Goal: Information Seeking & Learning: Compare options

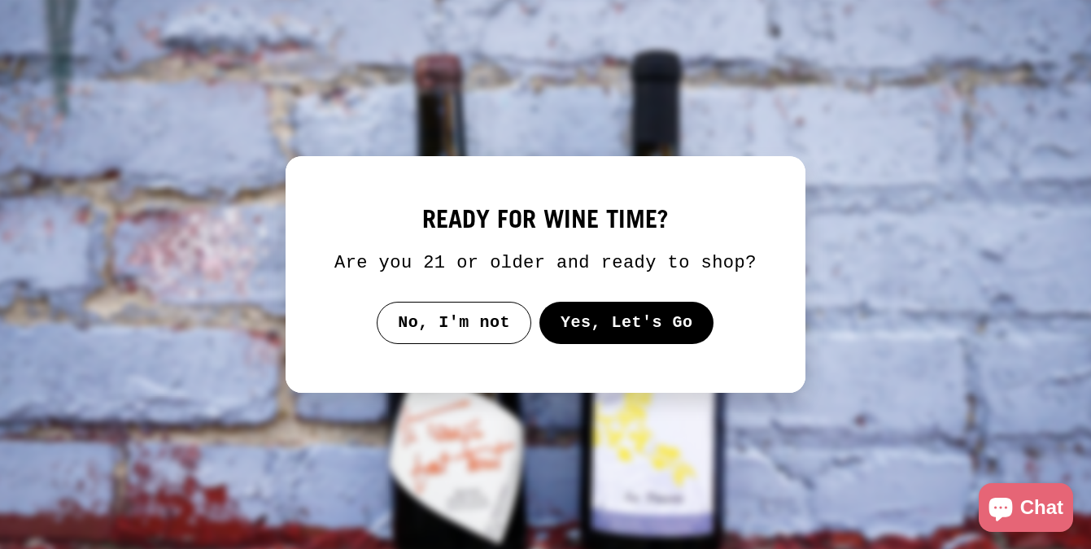
click at [611, 344] on button "Yes, Let's Go" at bounding box center [626, 323] width 175 height 42
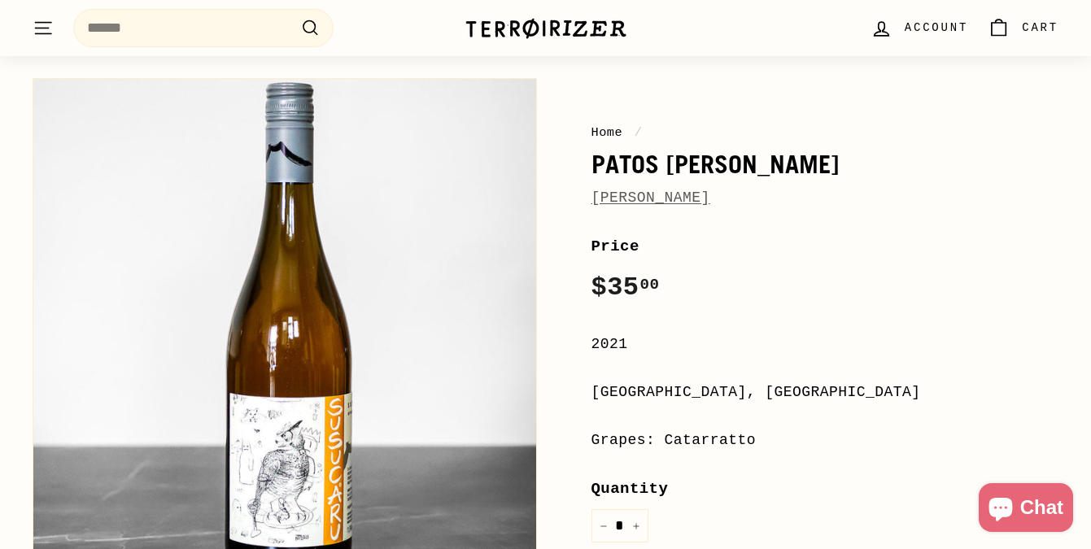
scroll to position [238, 0]
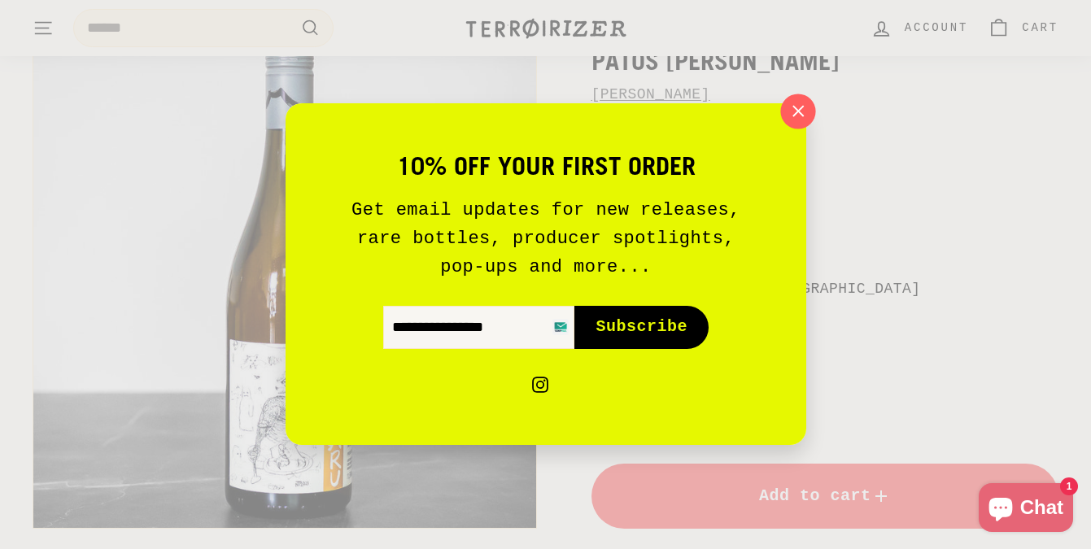
click at [796, 116] on icon "button" at bounding box center [797, 111] width 24 height 24
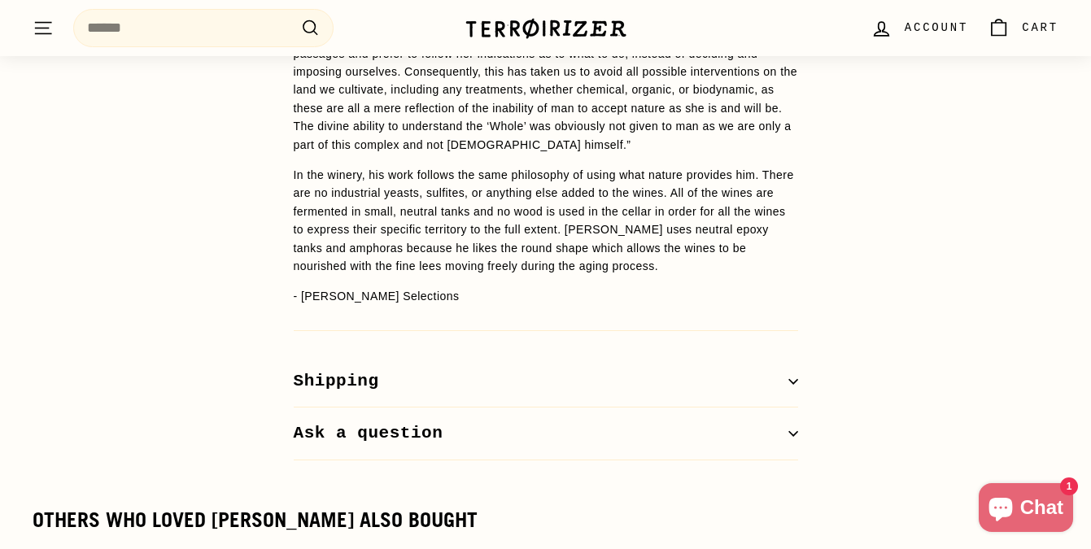
scroll to position [2109, 0]
click at [635, 360] on button "Shipping" at bounding box center [546, 383] width 504 height 53
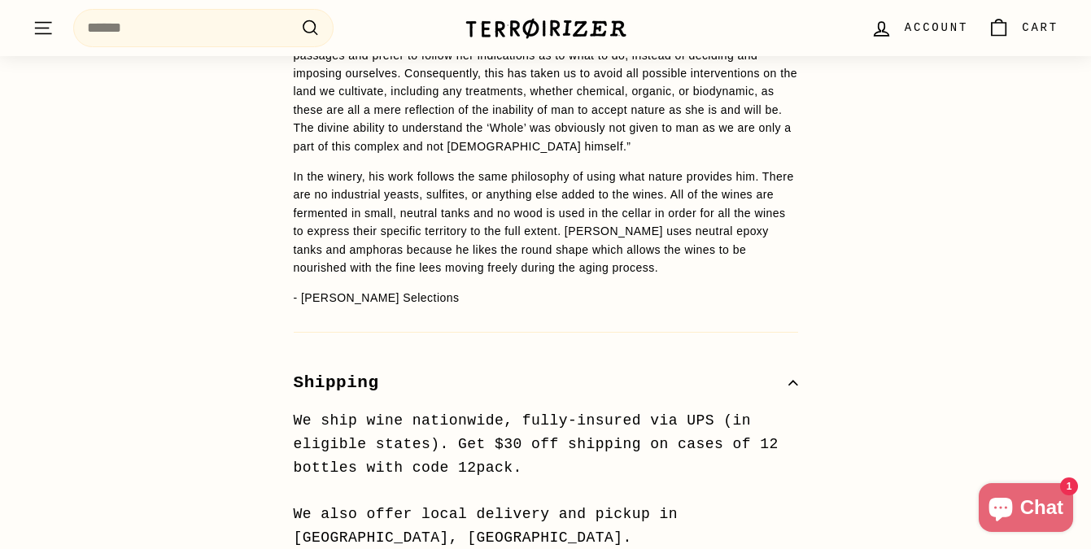
click at [635, 358] on button "Shipping" at bounding box center [546, 383] width 504 height 53
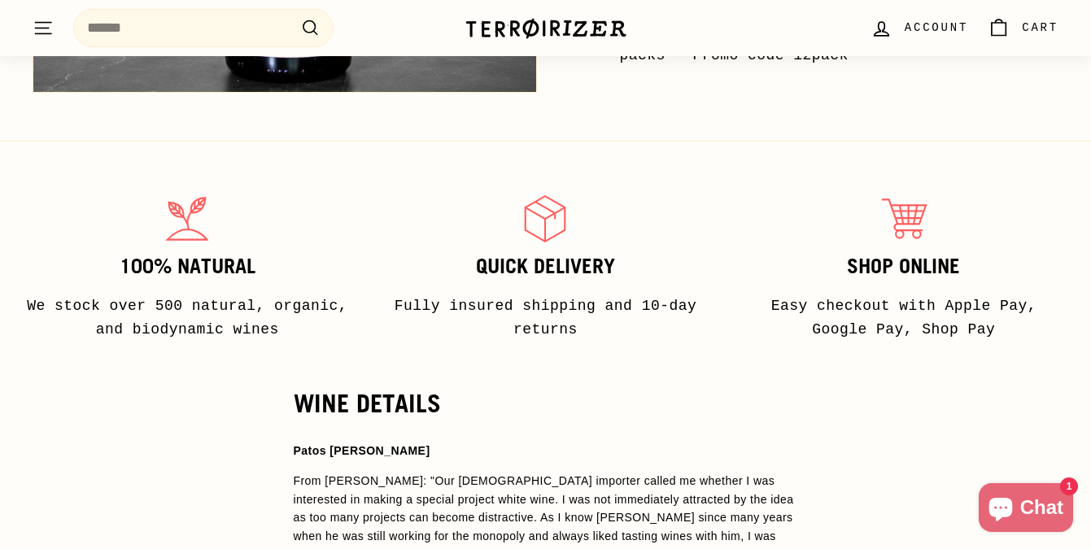
scroll to position [0, 0]
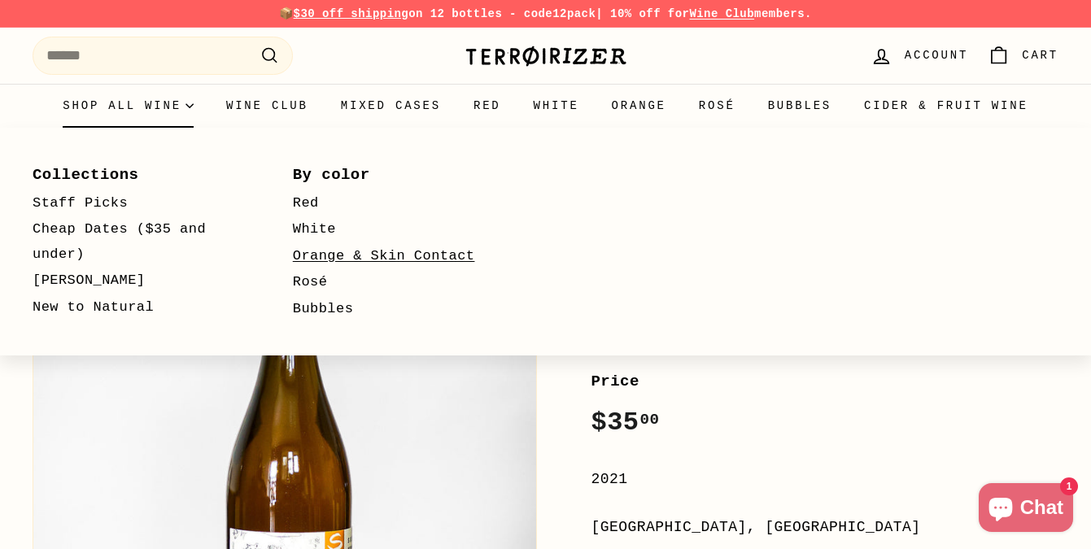
click at [327, 259] on link "Orange & Skin Contact" at bounding box center [399, 256] width 213 height 27
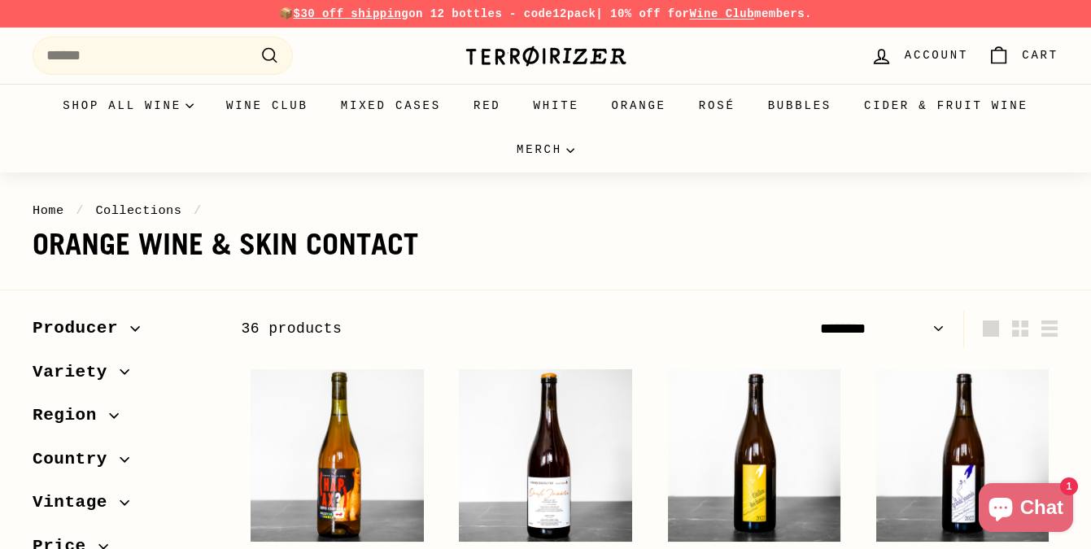
select select "******"
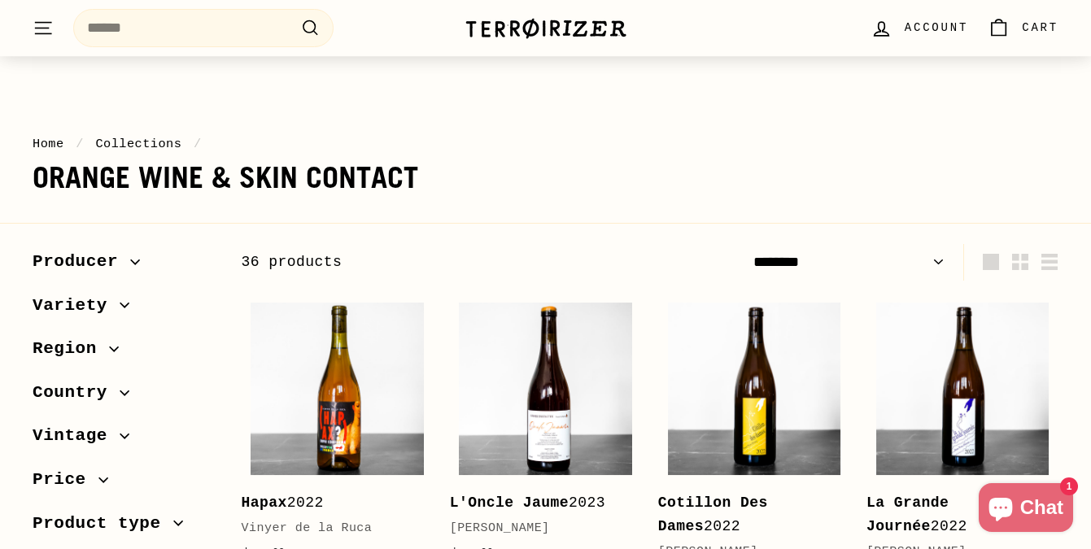
scroll to position [120, 0]
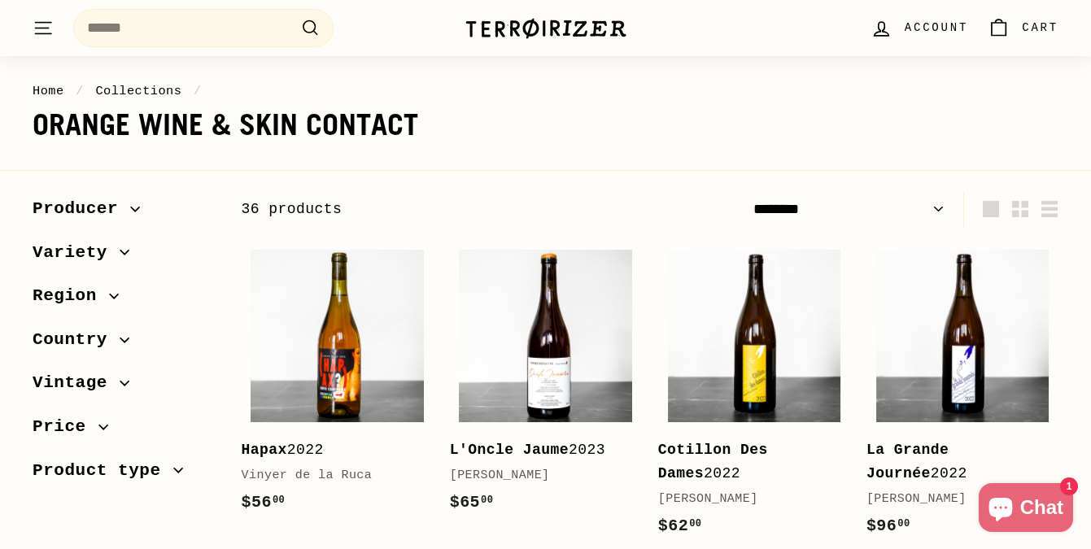
click at [90, 345] on span "Country" at bounding box center [76, 340] width 87 height 28
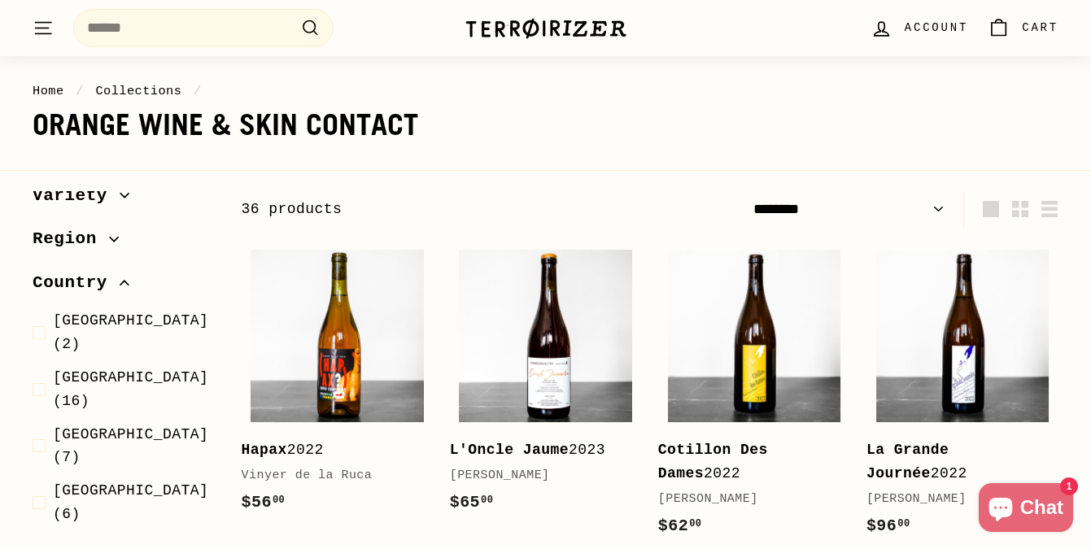
scroll to position [59, 0]
click at [38, 478] on span at bounding box center [43, 501] width 20 height 47
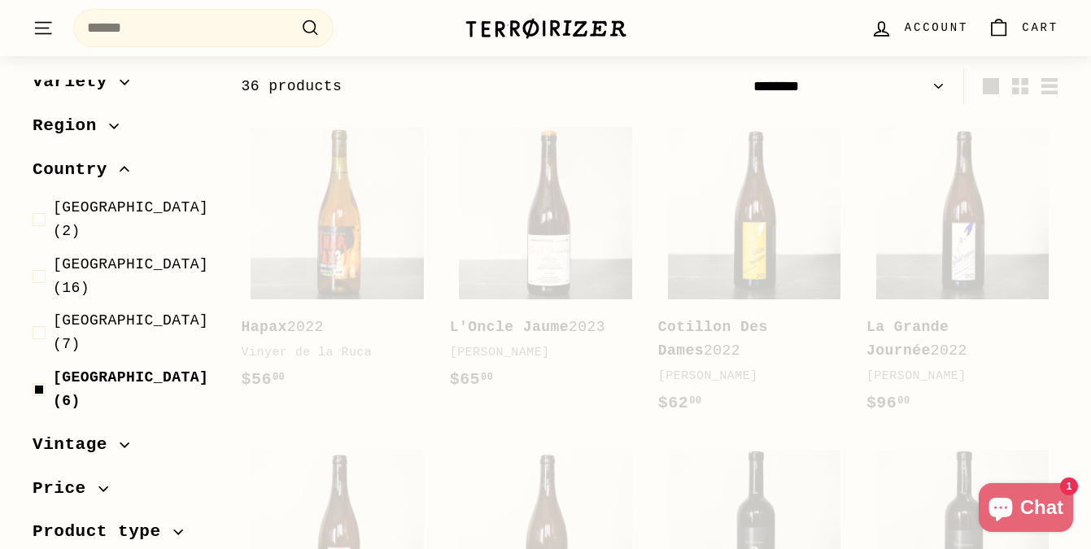
scroll to position [247, 0]
select select "******"
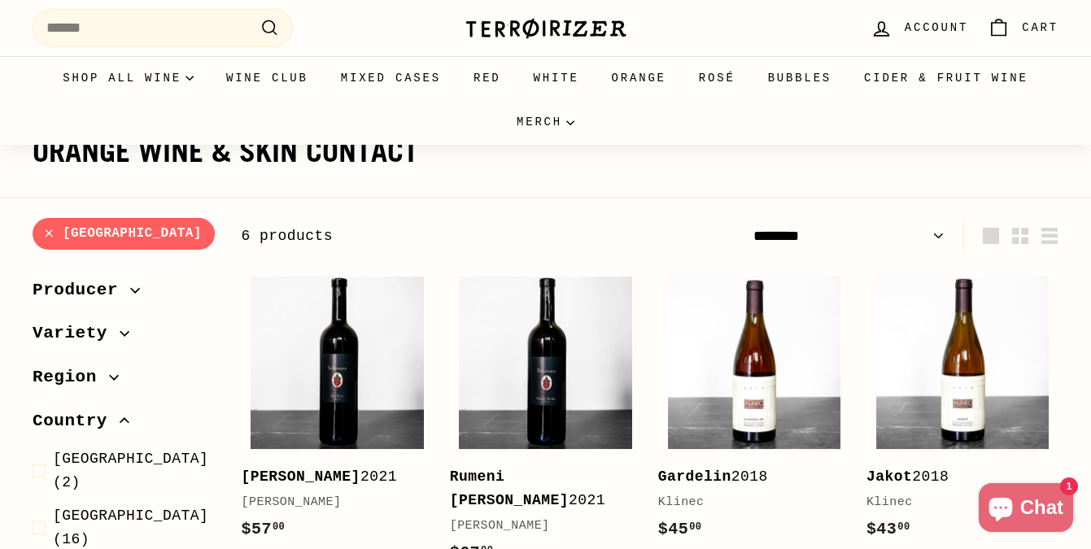
scroll to position [0, 0]
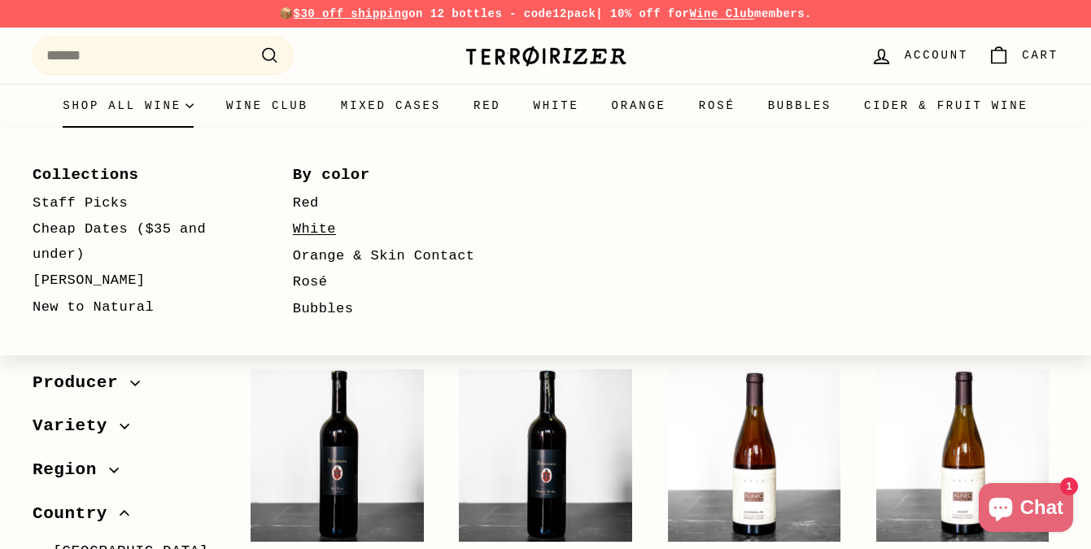
click at [317, 227] on link "White" at bounding box center [399, 229] width 213 height 27
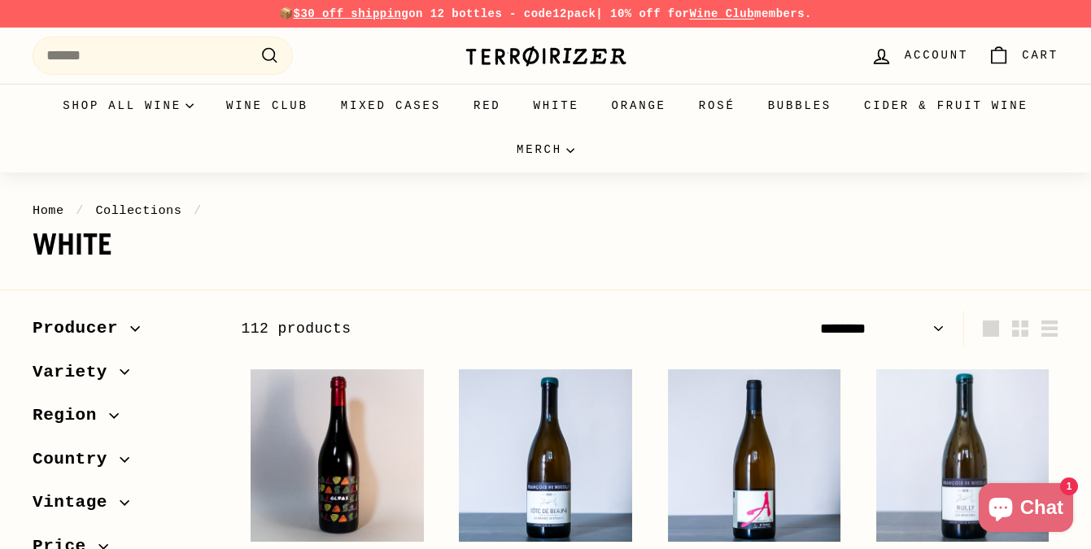
select select "******"
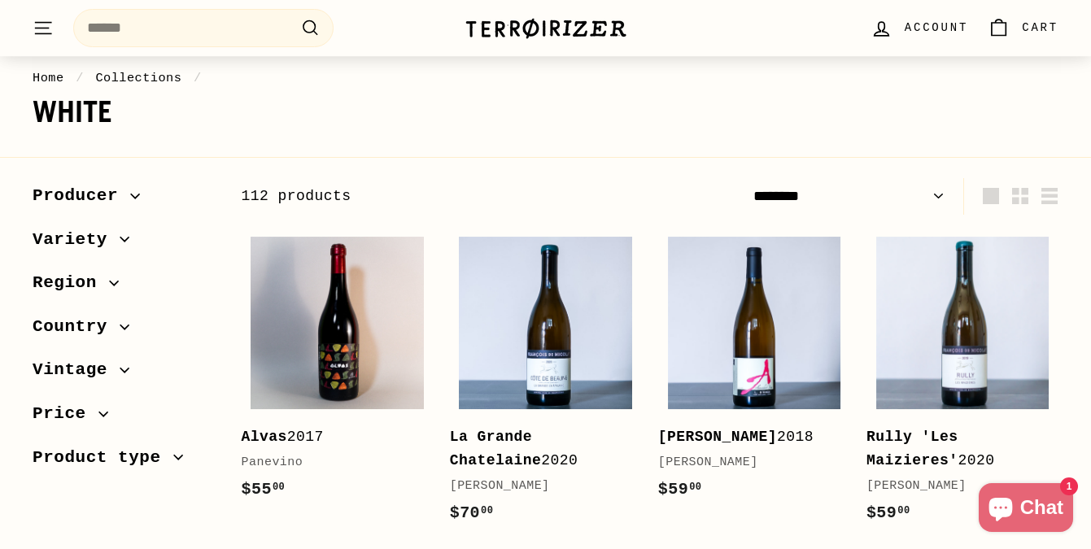
scroll to position [177, 0]
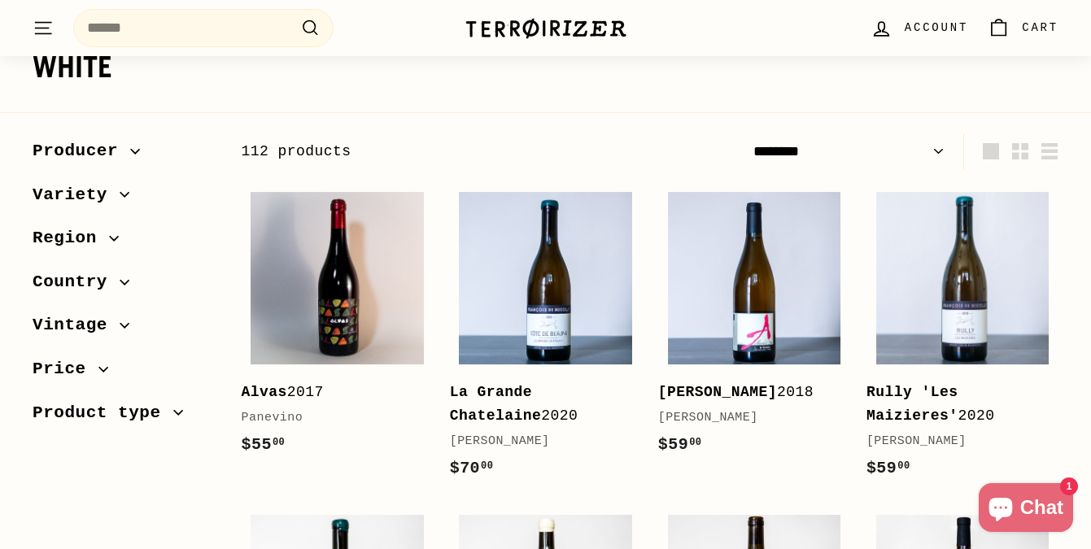
click at [90, 283] on span "Country" at bounding box center [76, 282] width 87 height 28
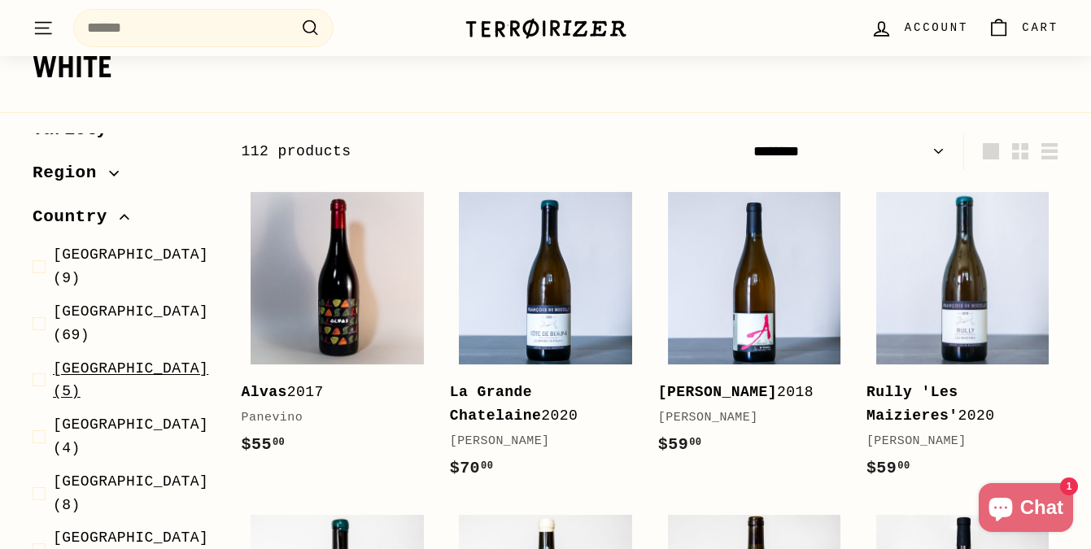
scroll to position [66, 0]
click at [46, 526] on span at bounding box center [43, 549] width 20 height 47
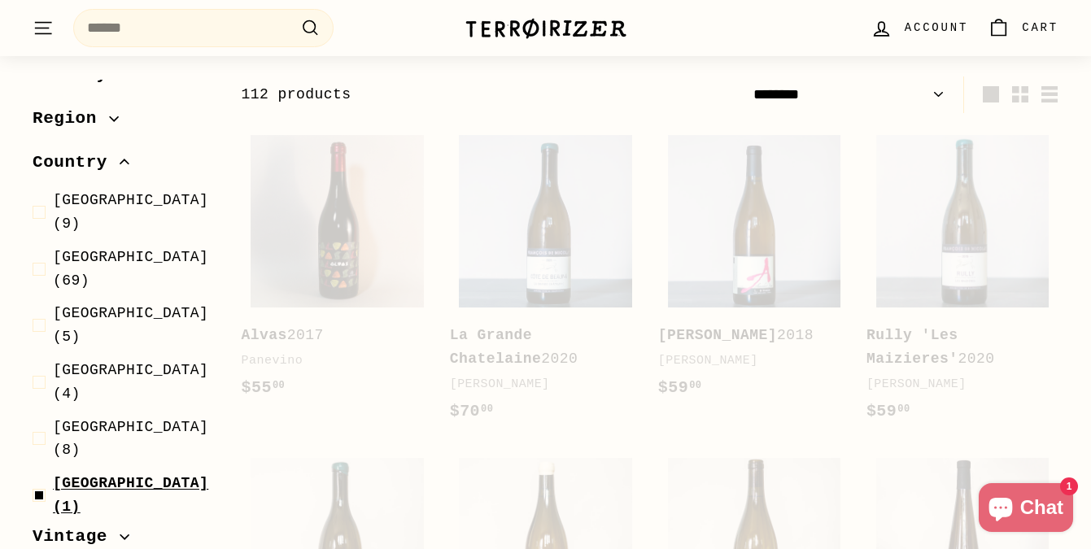
scroll to position [247, 0]
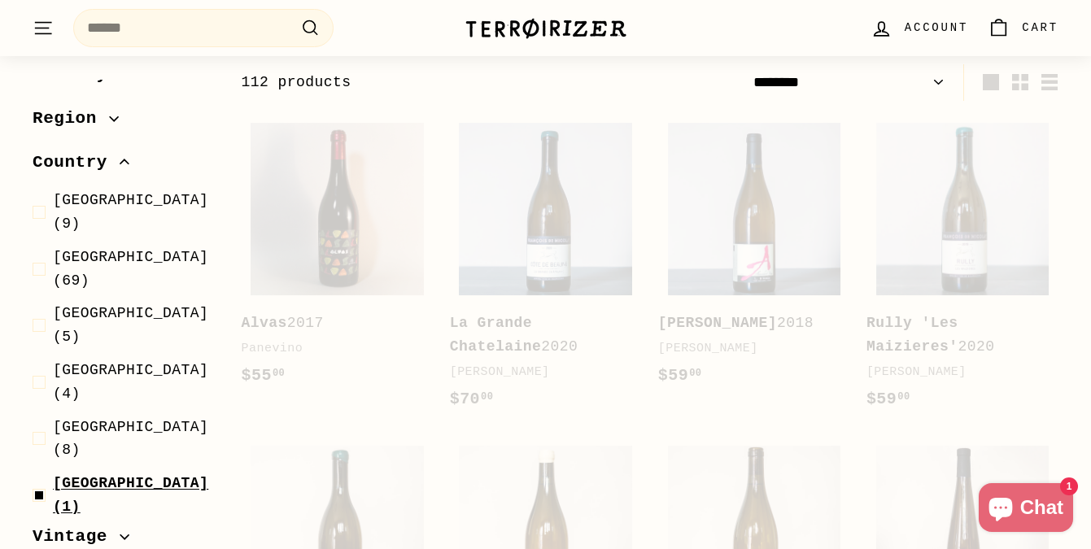
select select "******"
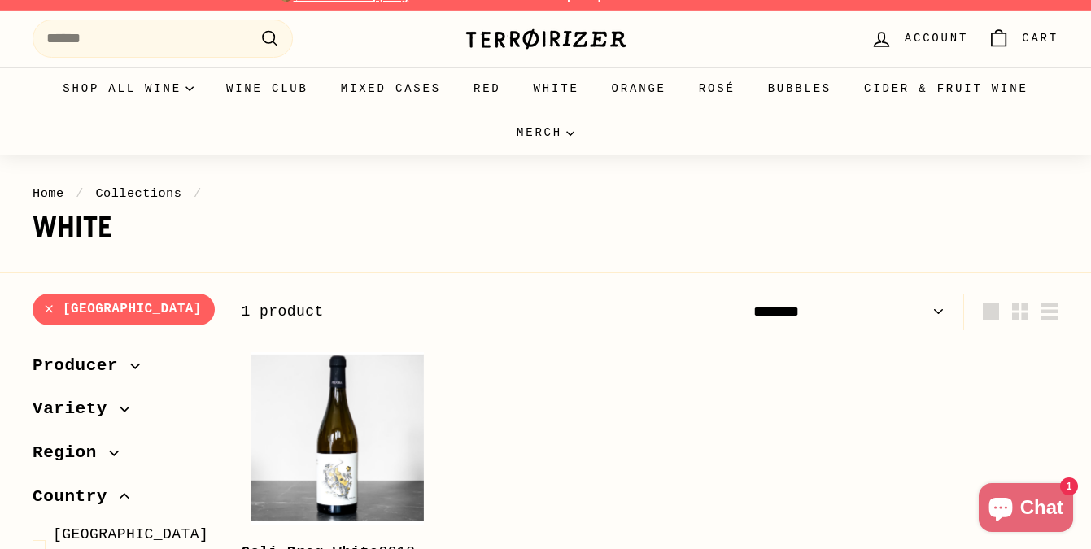
scroll to position [0, 0]
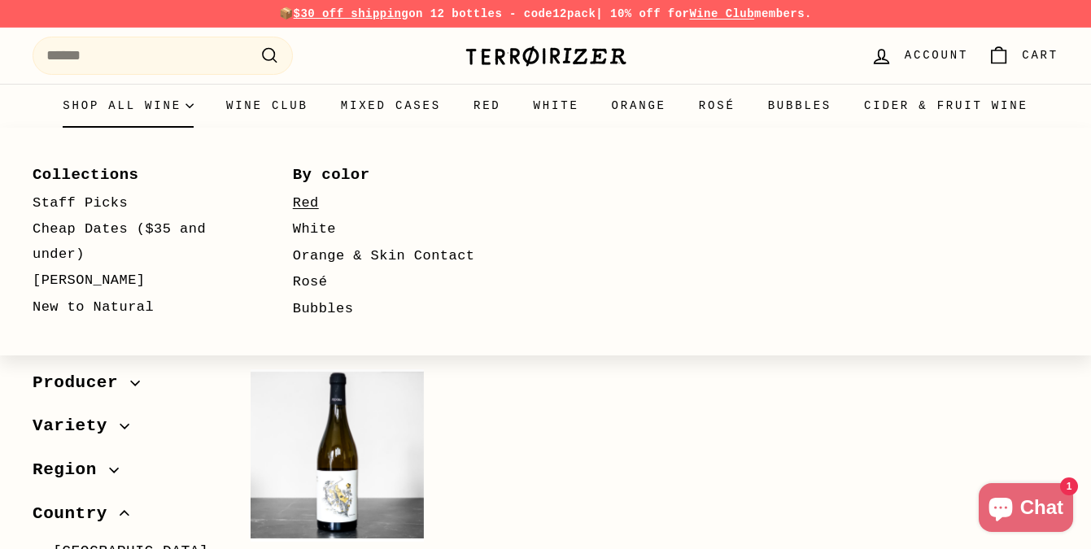
click at [299, 198] on link "Red" at bounding box center [399, 203] width 213 height 27
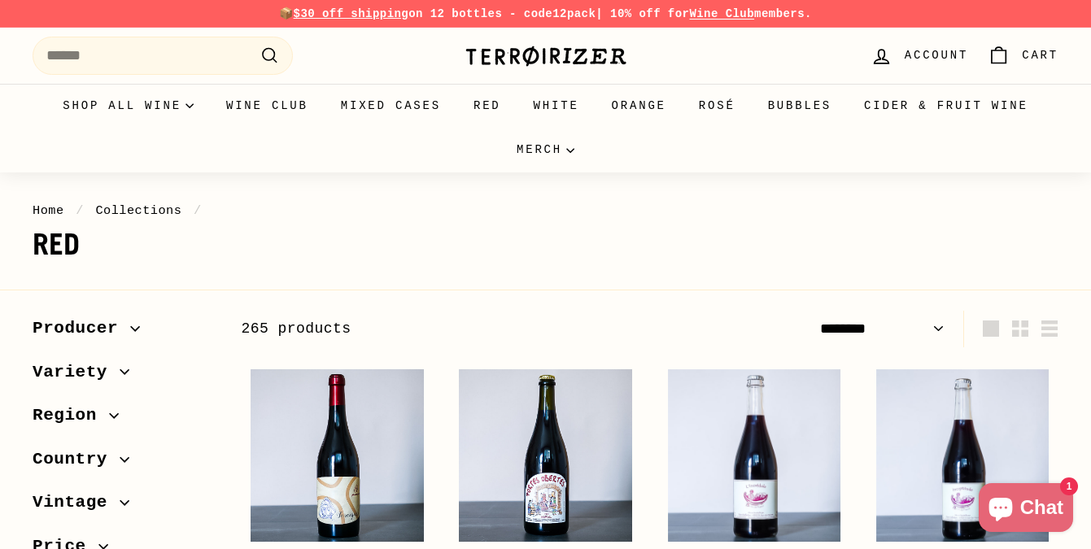
select select "******"
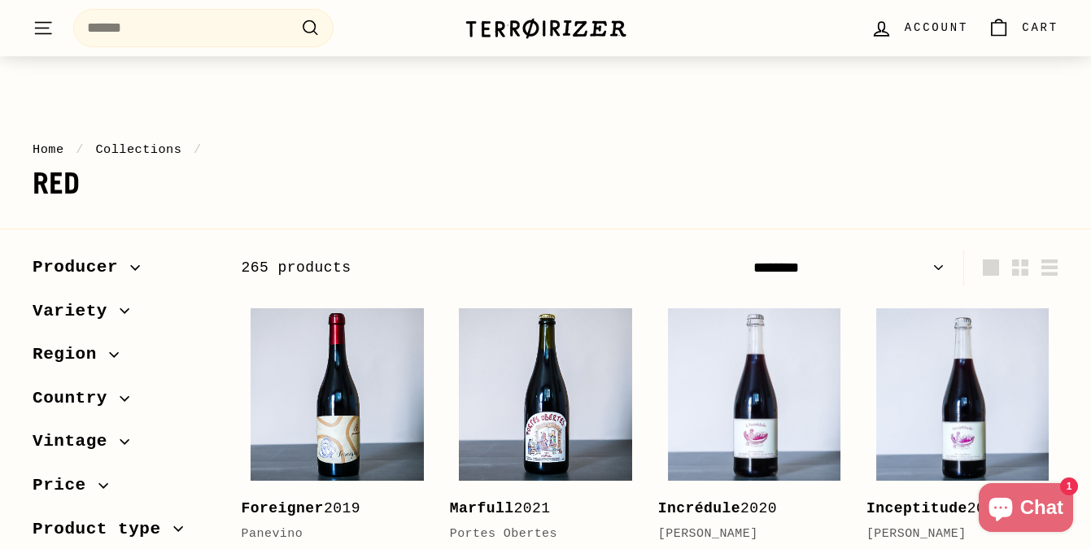
scroll to position [190, 0]
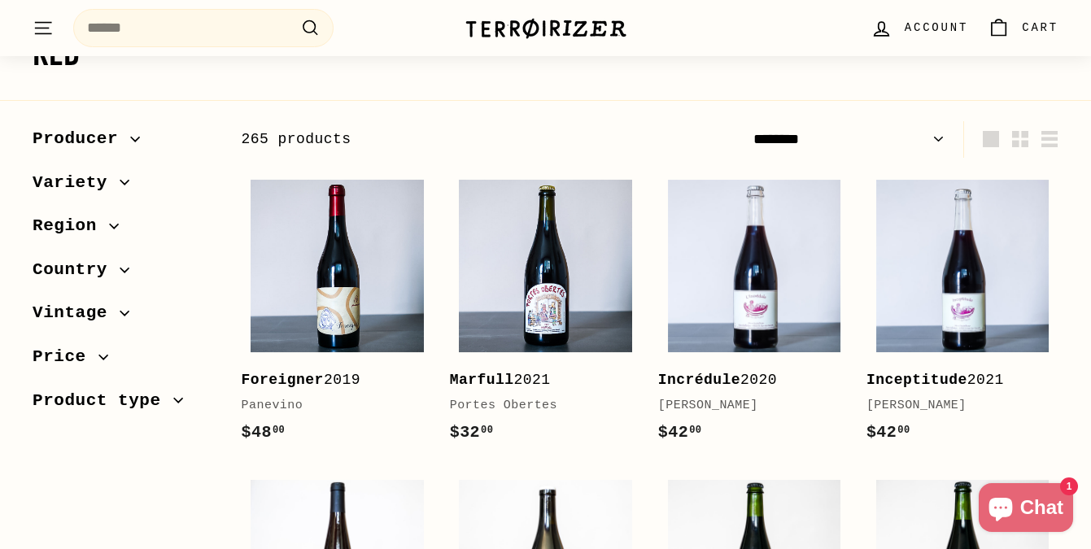
click at [84, 271] on span "Country" at bounding box center [76, 270] width 87 height 28
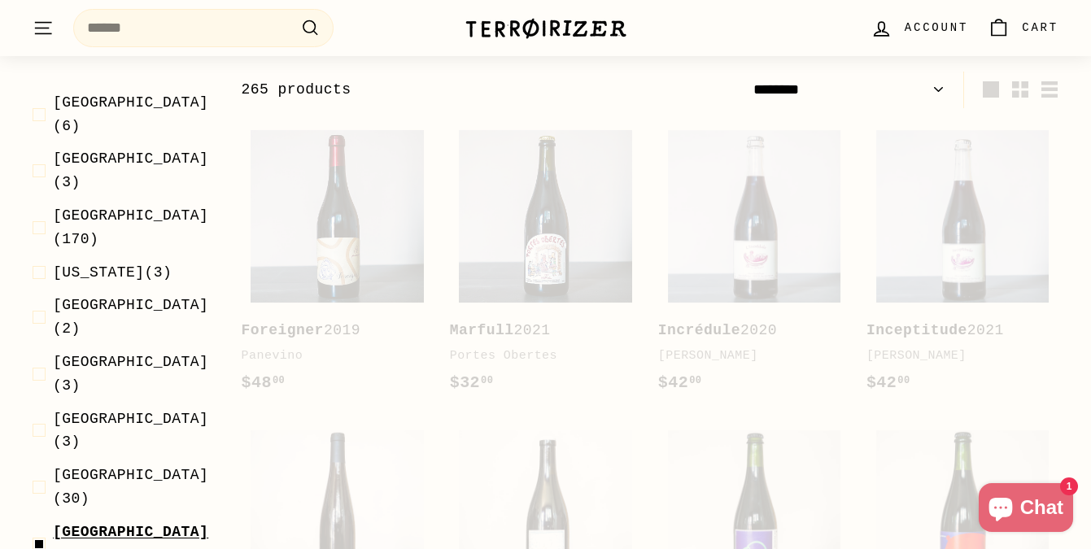
scroll to position [247, 0]
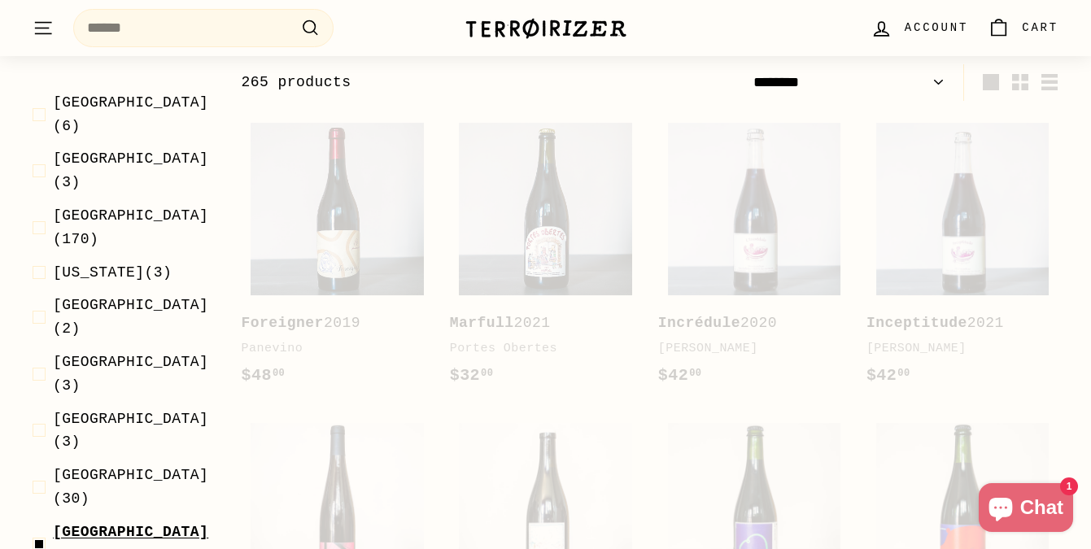
select select "******"
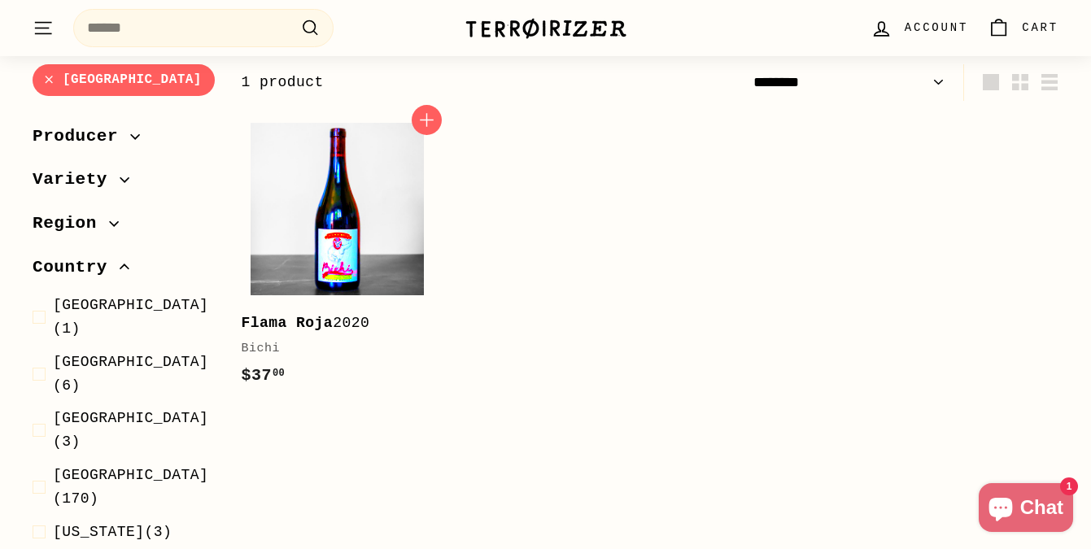
click at [342, 269] on img at bounding box center [337, 209] width 173 height 173
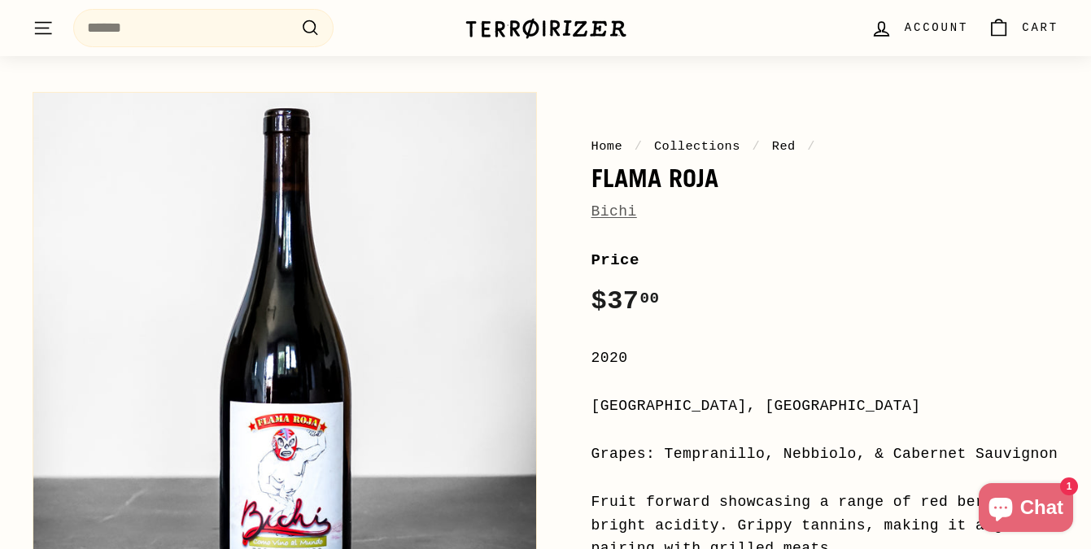
scroll to position [43, 0]
